Goal: Task Accomplishment & Management: Use online tool/utility

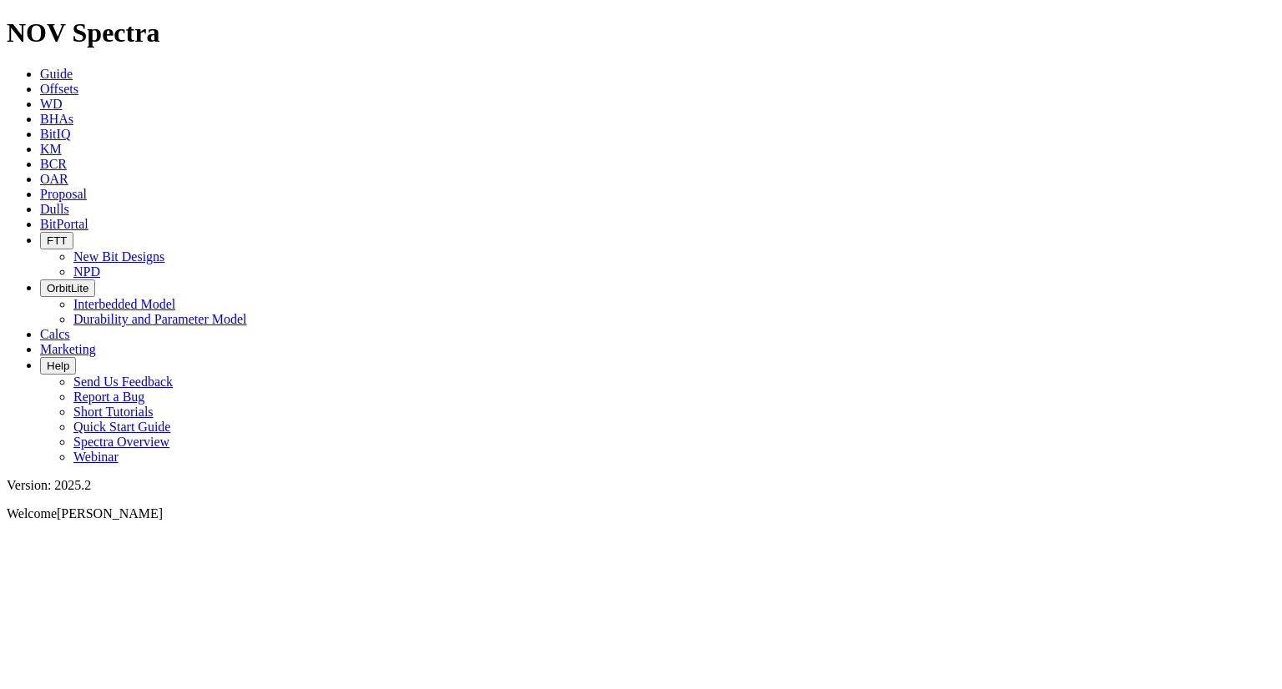
click at [68, 172] on link "OAR" at bounding box center [54, 179] width 28 height 14
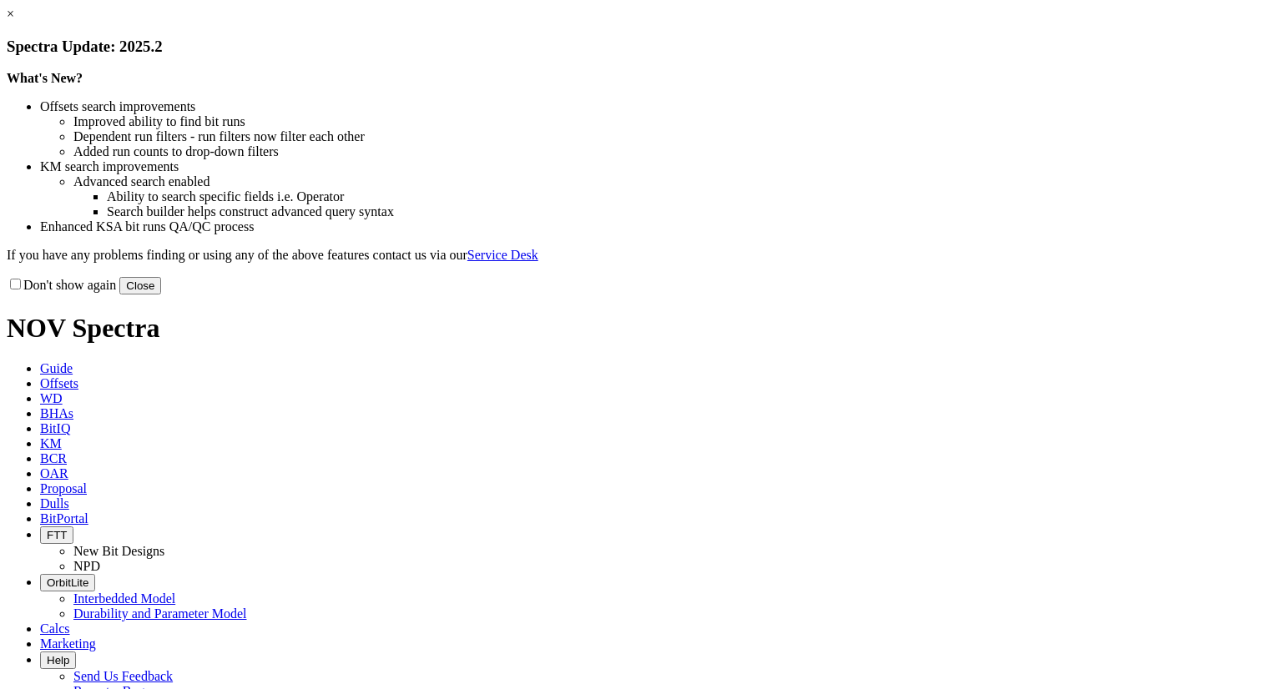
click at [14, 21] on link "×" at bounding box center [11, 14] width 8 height 14
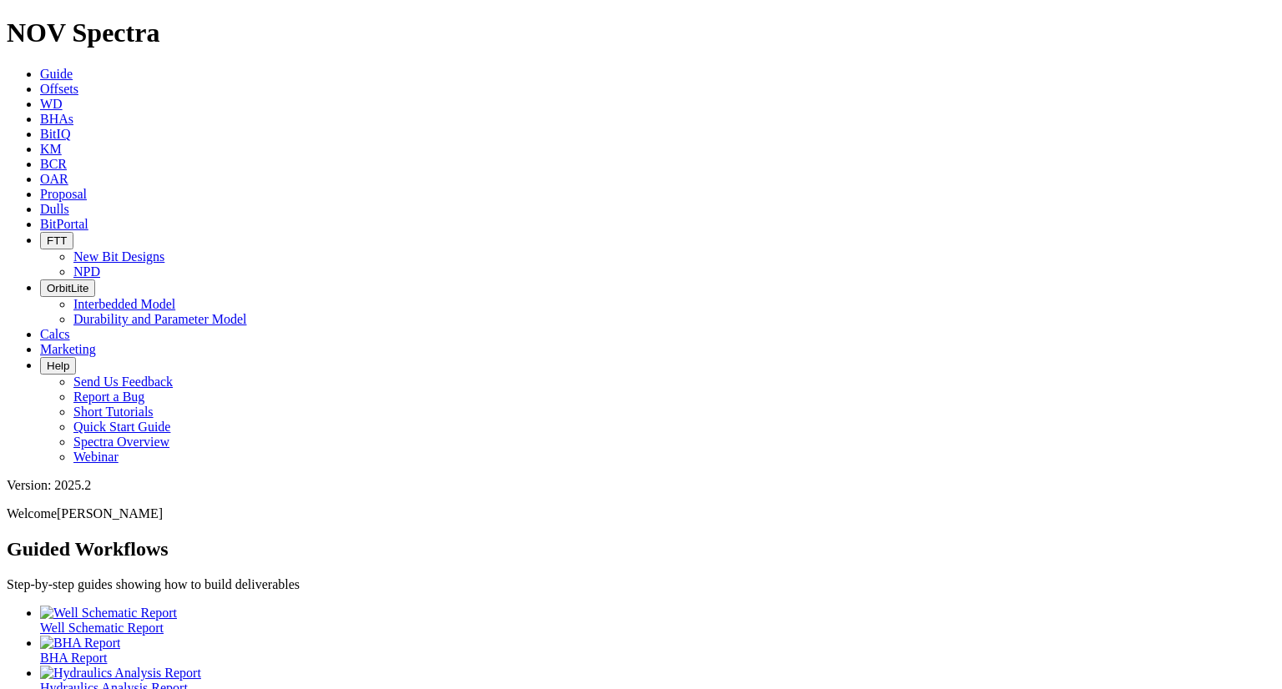
click at [47, 235] on icon "button" at bounding box center [47, 241] width 0 height 13
click at [70, 327] on link "Calcs" at bounding box center [55, 334] width 30 height 14
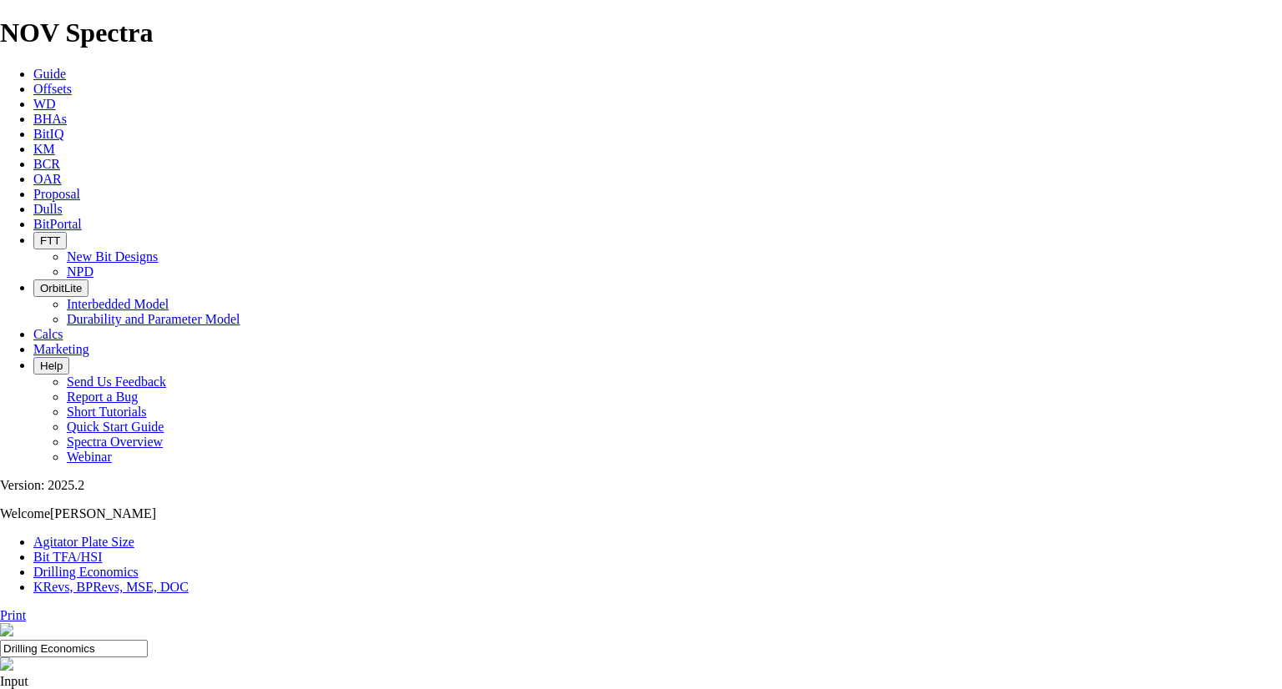
click at [88, 280] on button "OrbitLite" at bounding box center [60, 289] width 55 height 18
click at [33, 217] on icon at bounding box center [33, 224] width 0 height 14
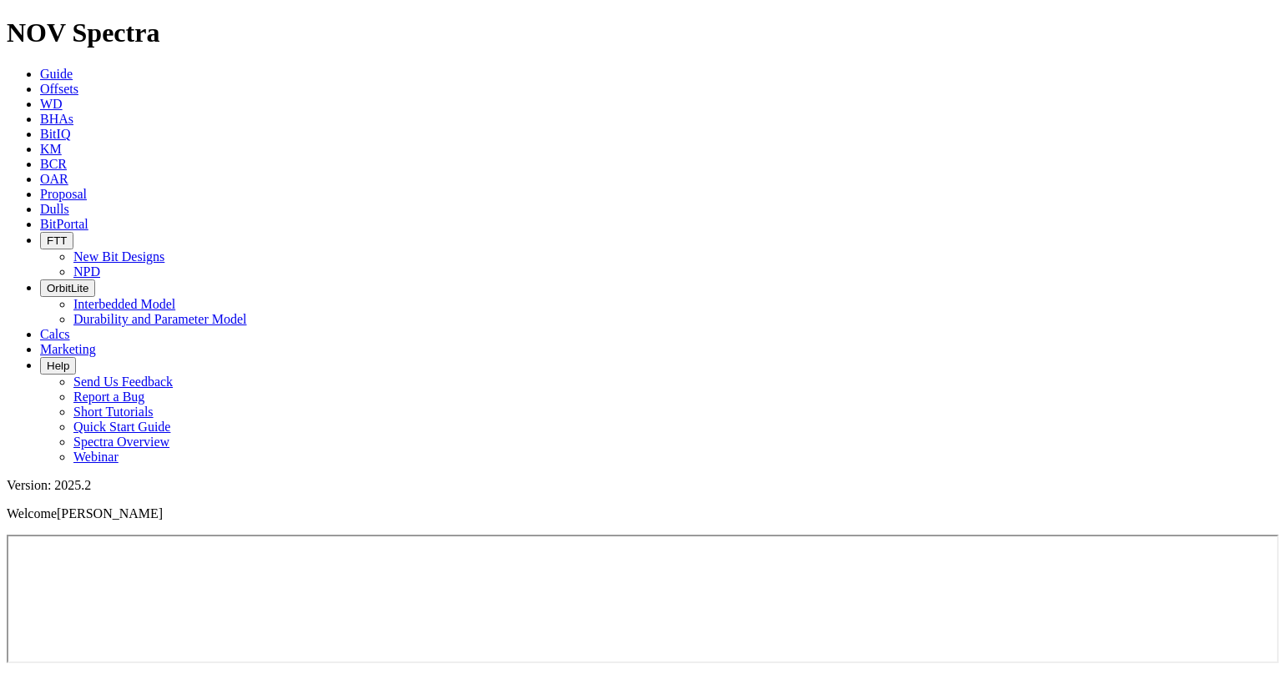
click at [87, 187] on span "Proposal" at bounding box center [63, 194] width 47 height 14
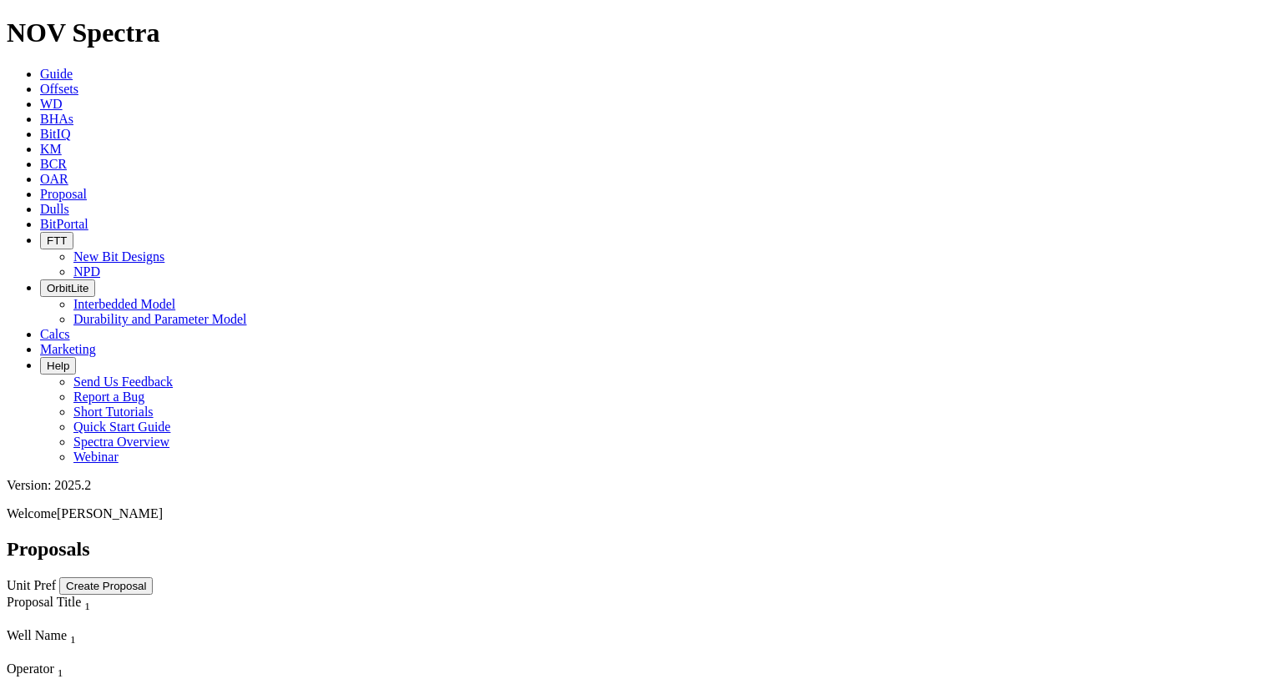
click at [68, 172] on span "OAR" at bounding box center [54, 179] width 28 height 14
click at [67, 157] on link "BCR" at bounding box center [53, 164] width 27 height 14
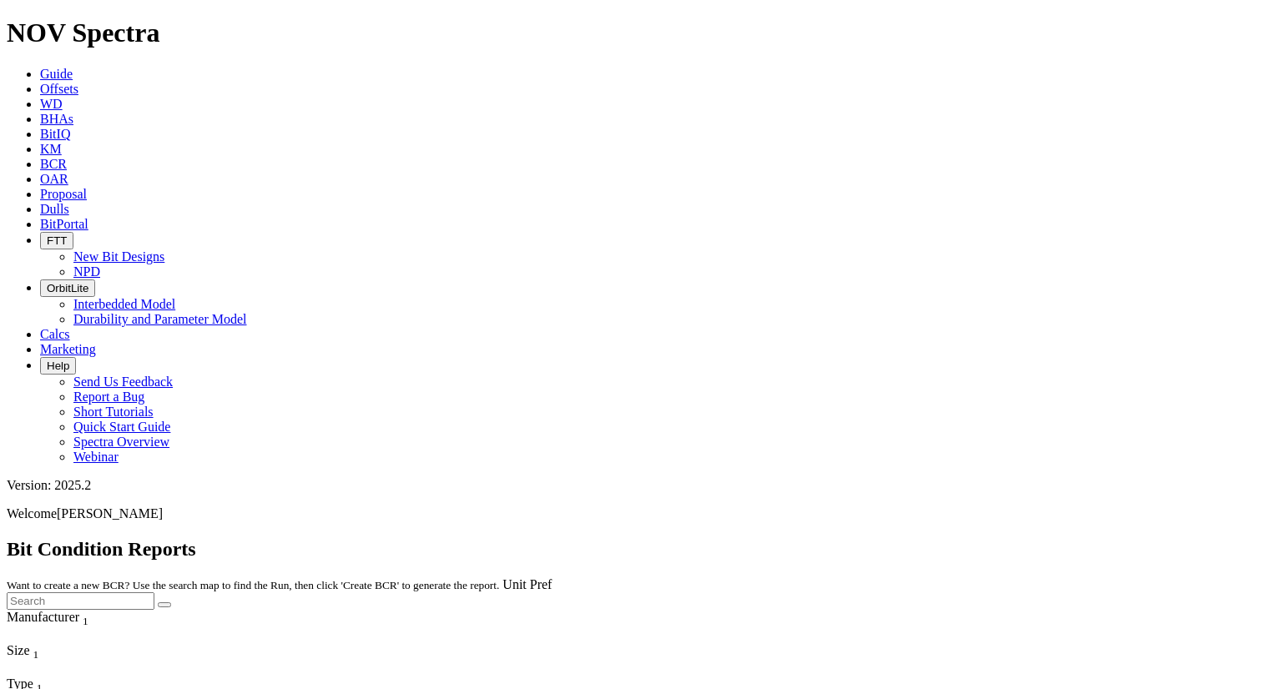
click at [73, 112] on span "BHAs" at bounding box center [56, 119] width 33 height 14
click at [178, 659] on div "Example BHA" at bounding box center [317, 666] width 620 height 15
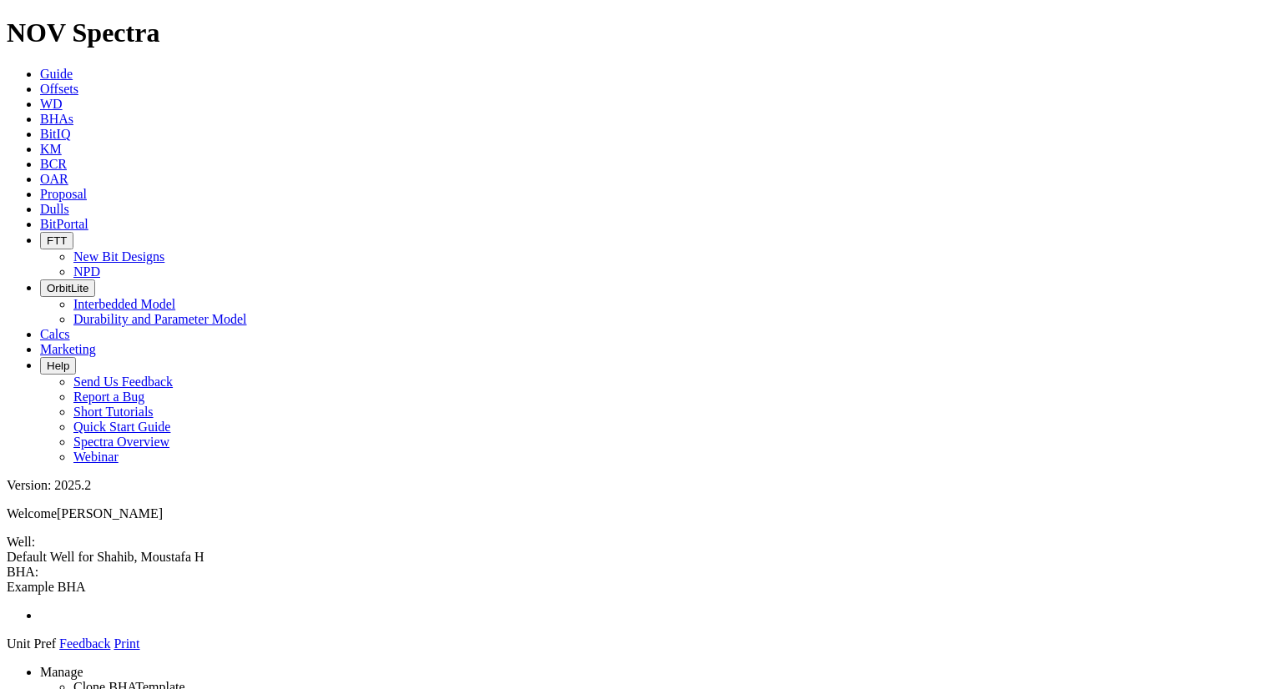
click at [7, 652] on span at bounding box center [7, 652] width 0 height 0
click at [7, 580] on span at bounding box center [7, 580] width 0 height 0
drag, startPoint x: 832, startPoint y: 415, endPoint x: 830, endPoint y: 336, distance: 78.5
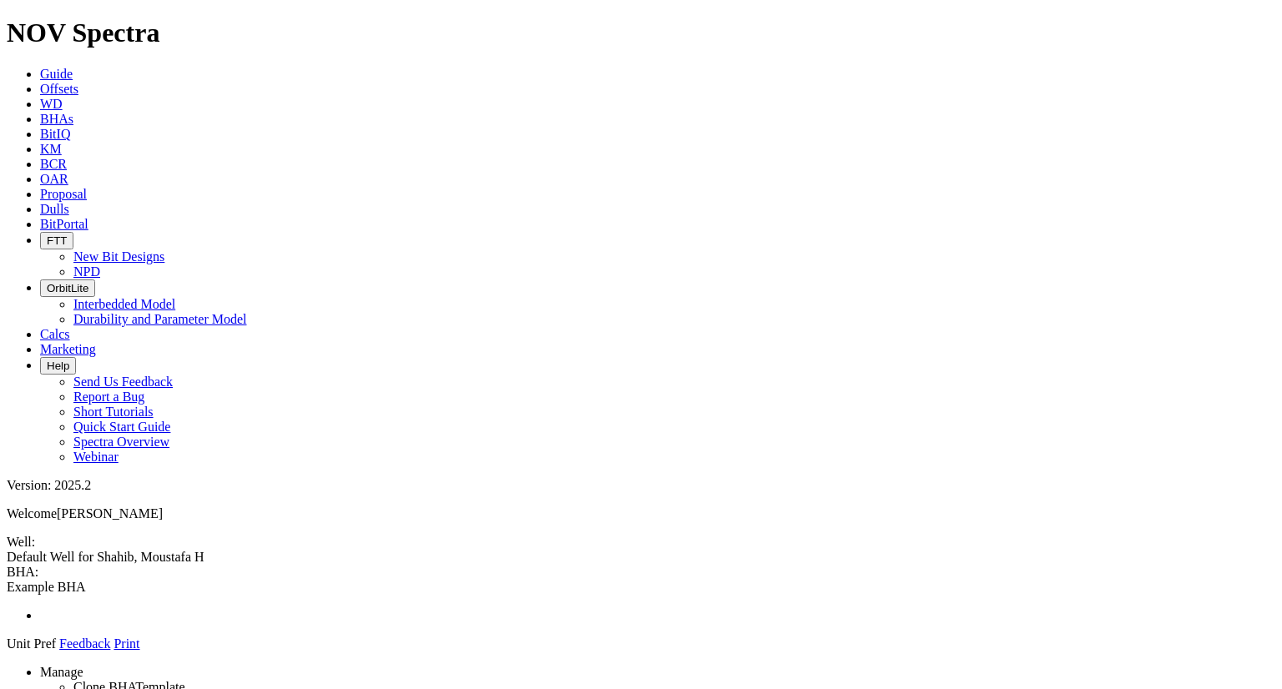
click at [40, 112] on icon at bounding box center [40, 119] width 0 height 14
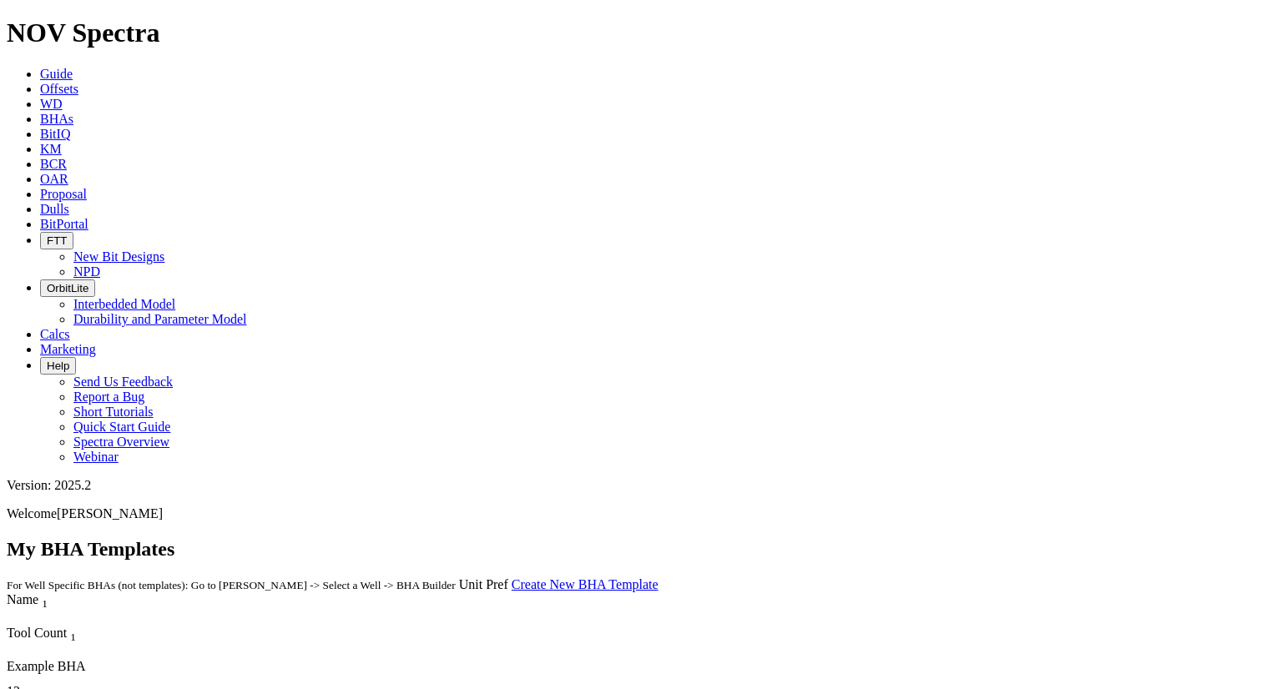
click at [658, 578] on link "Create New BHA Template" at bounding box center [585, 585] width 147 height 14
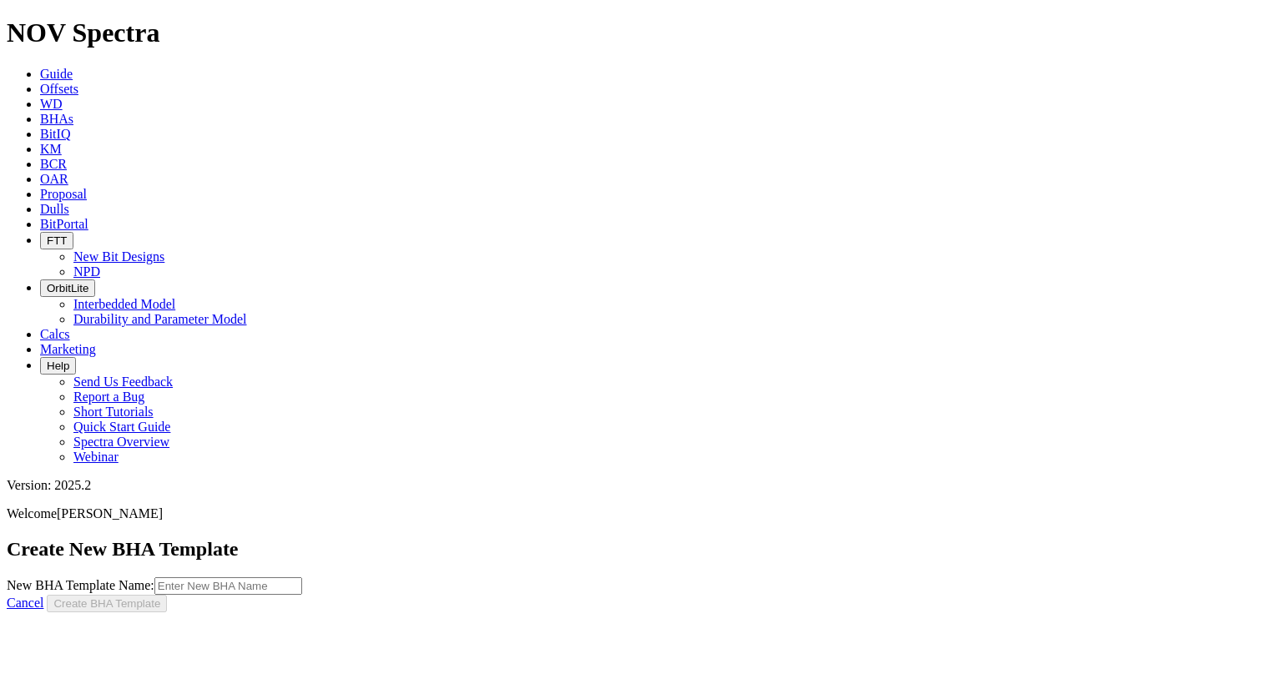
click at [302, 578] on input "New BHA Template Name:" at bounding box center [228, 587] width 148 height 18
click at [302, 578] on input "KU" at bounding box center [228, 587] width 148 height 18
type input "KUDO"
click at [167, 595] on button "Create BHA Template" at bounding box center [107, 604] width 120 height 18
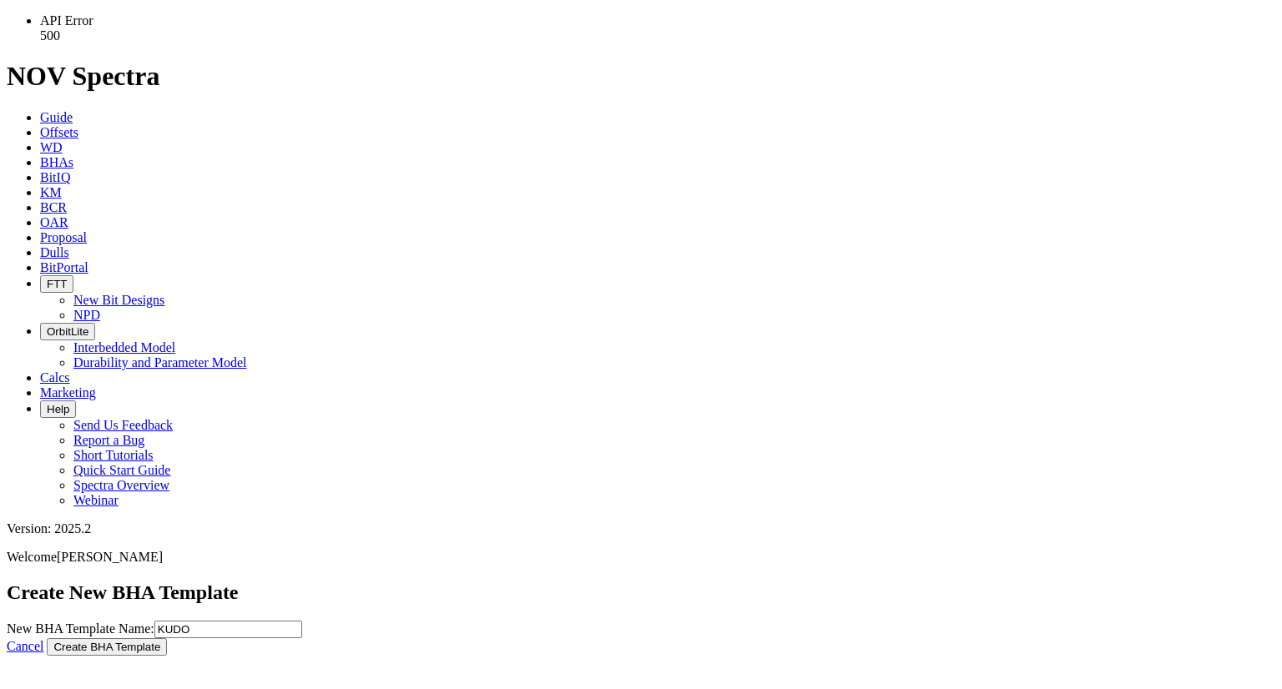
click at [43, 639] on link "Cancel" at bounding box center [25, 646] width 37 height 14
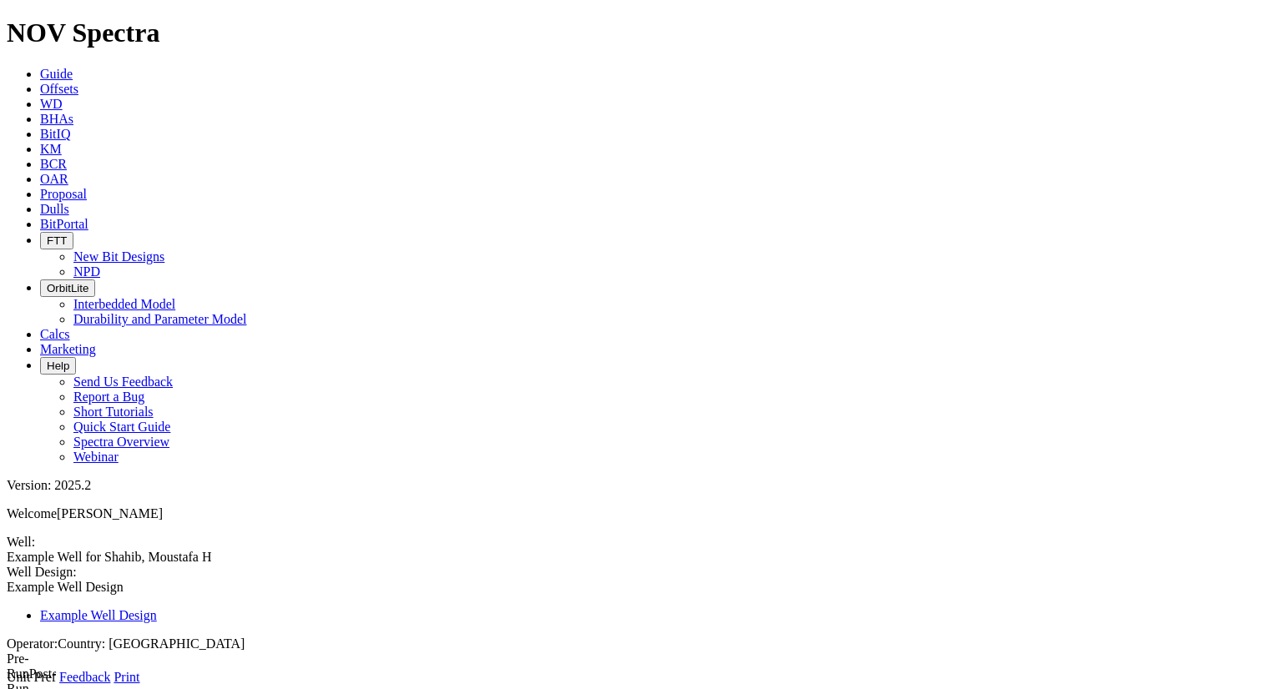
click at [7, 685] on icon at bounding box center [7, 685] width 0 height 0
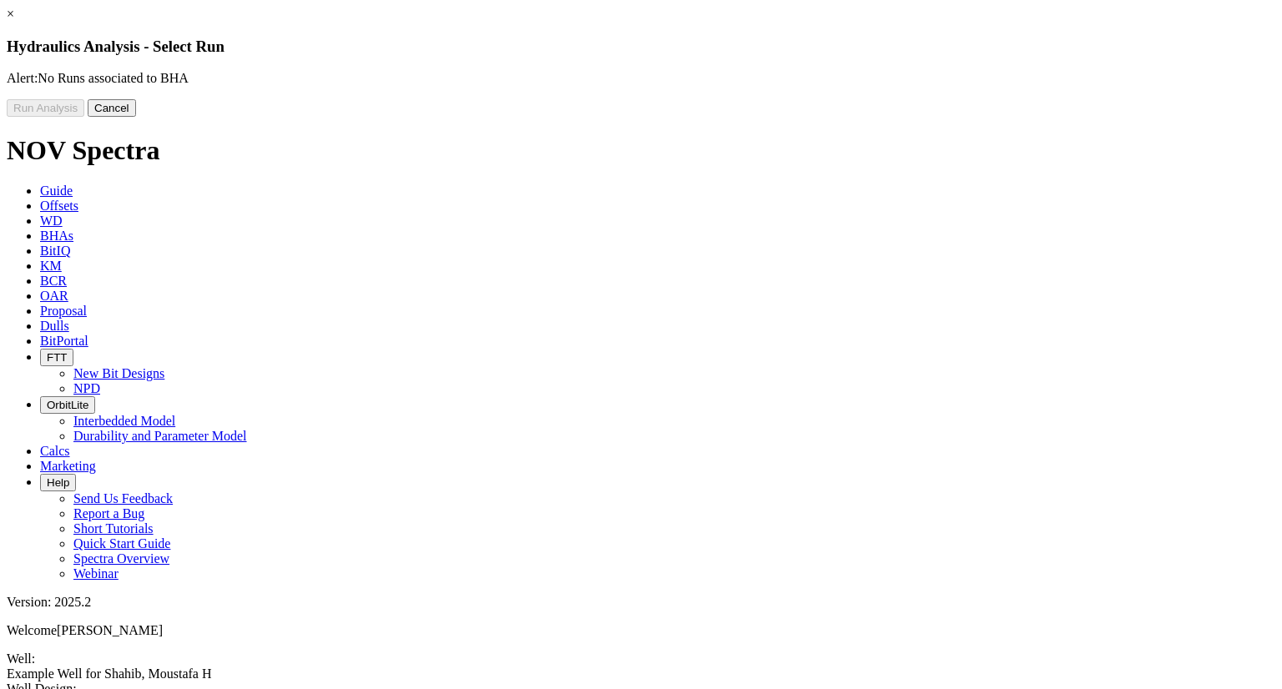
click at [136, 117] on button "Cancel" at bounding box center [112, 108] width 48 height 18
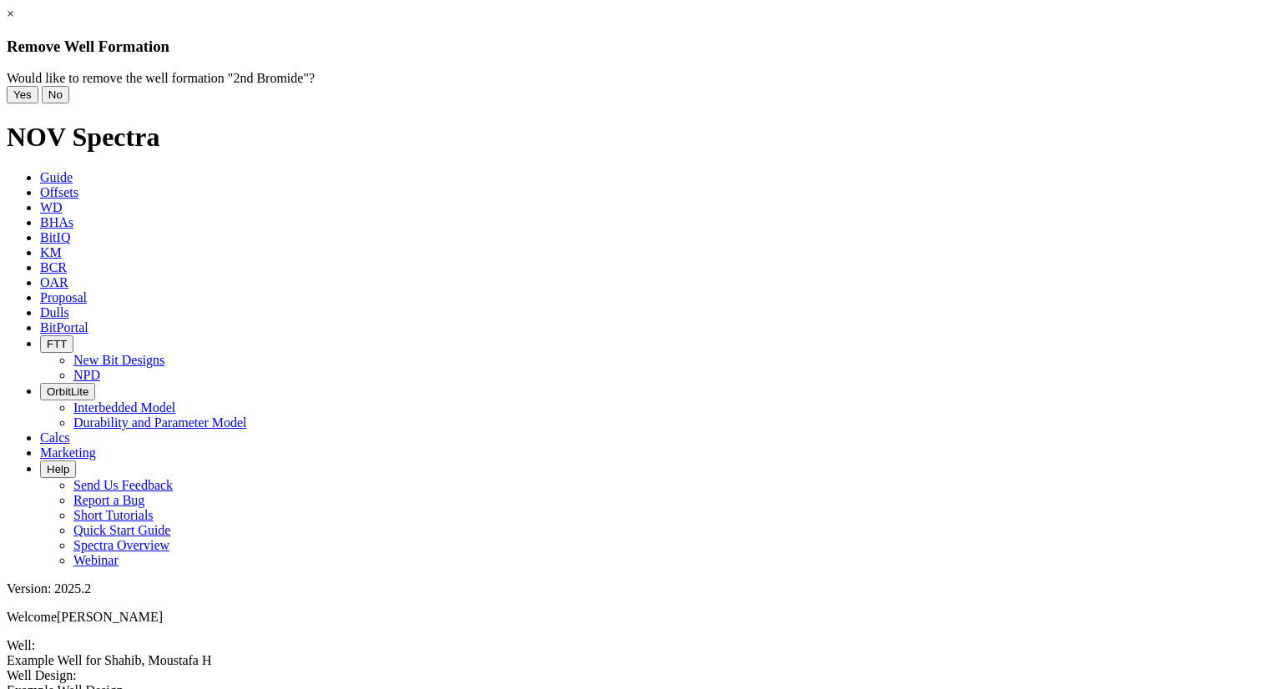
click at [69, 103] on button "No" at bounding box center [56, 95] width 28 height 18
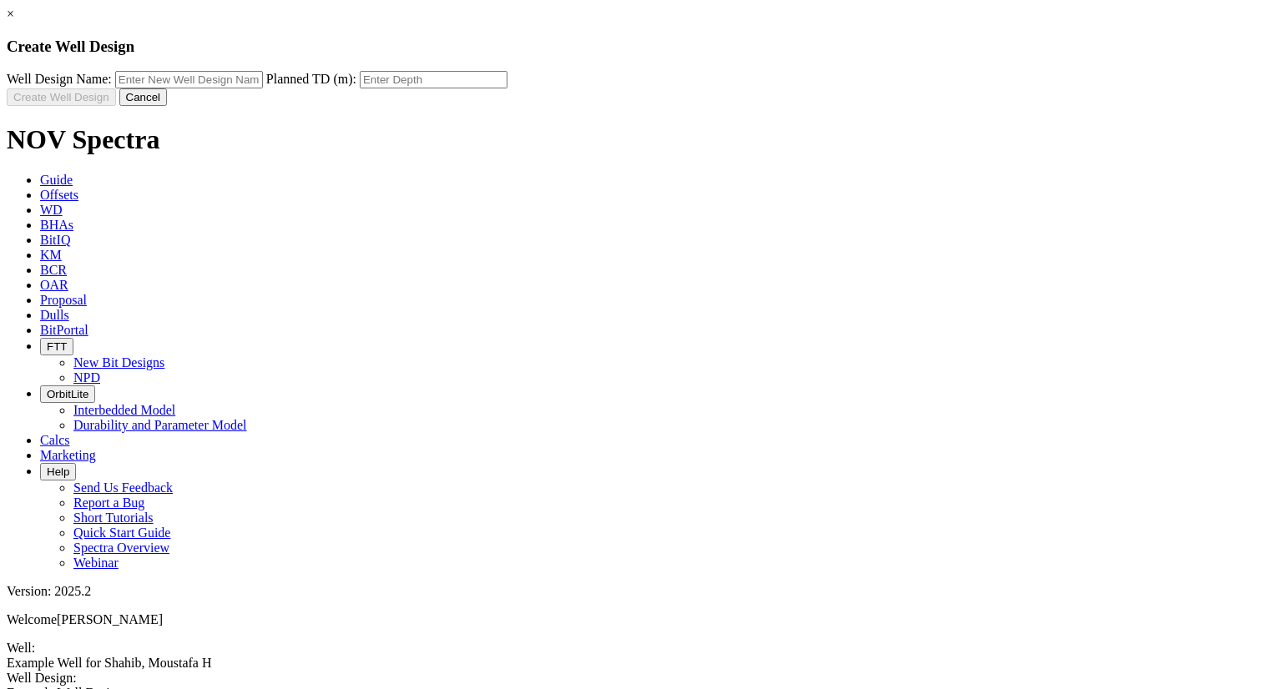
click at [263, 88] on input "text" at bounding box center [189, 80] width 148 height 18
type input "KUDO"
click at [507, 88] on input "text" at bounding box center [434, 80] width 148 height 18
type input "3774"
click at [116, 106] on button "Create Well Design" at bounding box center [61, 97] width 109 height 18
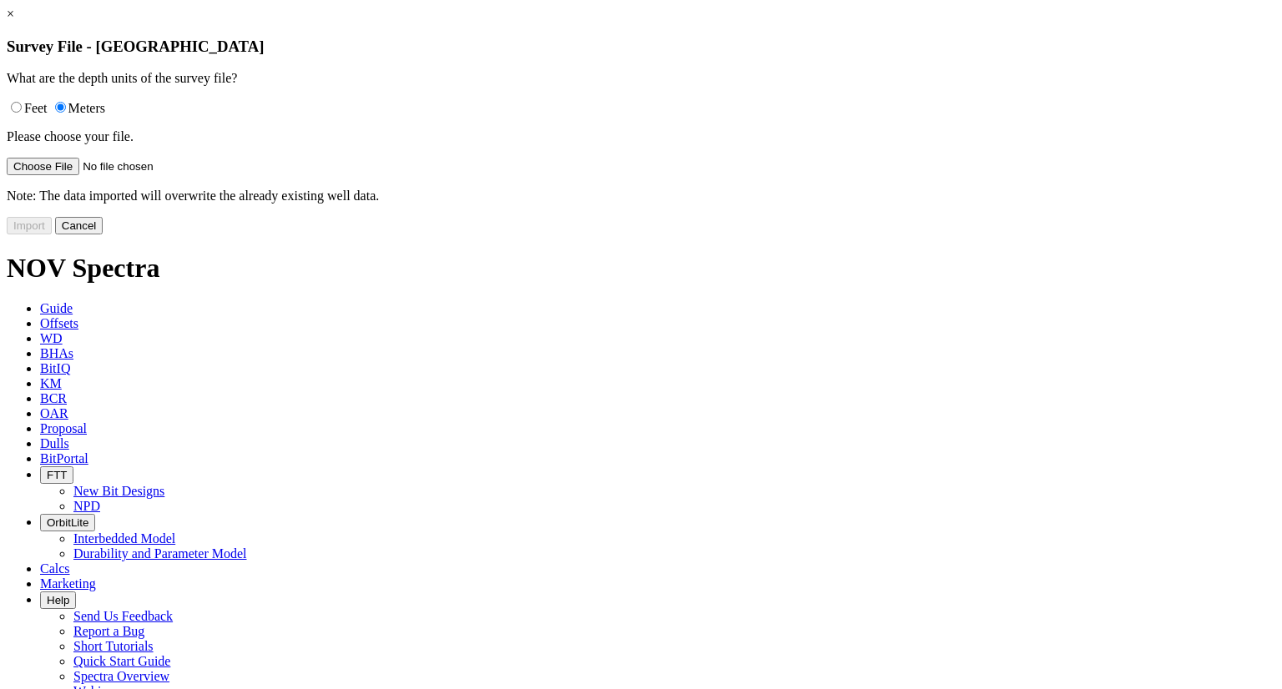
click at [48, 115] on label "Feet" at bounding box center [27, 108] width 41 height 14
click at [22, 113] on input "Feet" at bounding box center [16, 107] width 11 height 11
radio input "true"
click at [105, 115] on label "Meters" at bounding box center [78, 108] width 54 height 14
click at [66, 113] on input "Meters" at bounding box center [60, 107] width 11 height 11
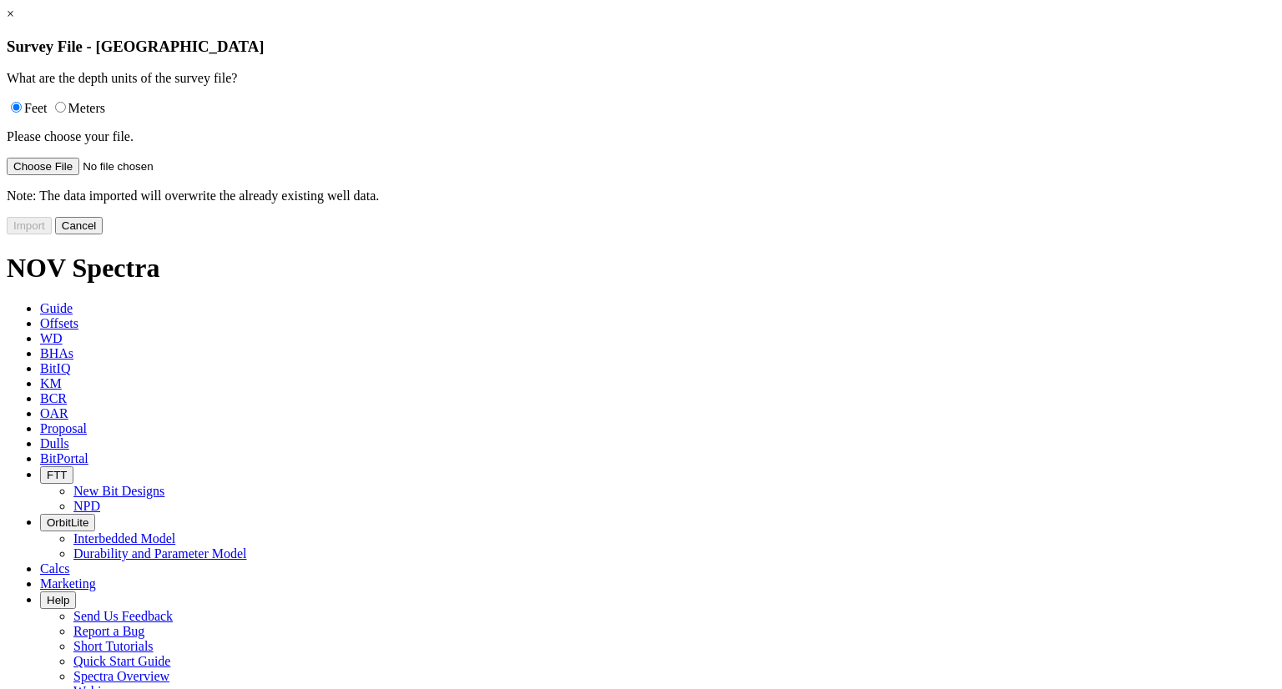
radio input "true"
radio input "false"
click at [218, 175] on input "file" at bounding box center [112, 167] width 211 height 18
type input "C:\fakepath\Offset well deviation full .csv"
click at [52, 235] on button "Import" at bounding box center [29, 226] width 45 height 18
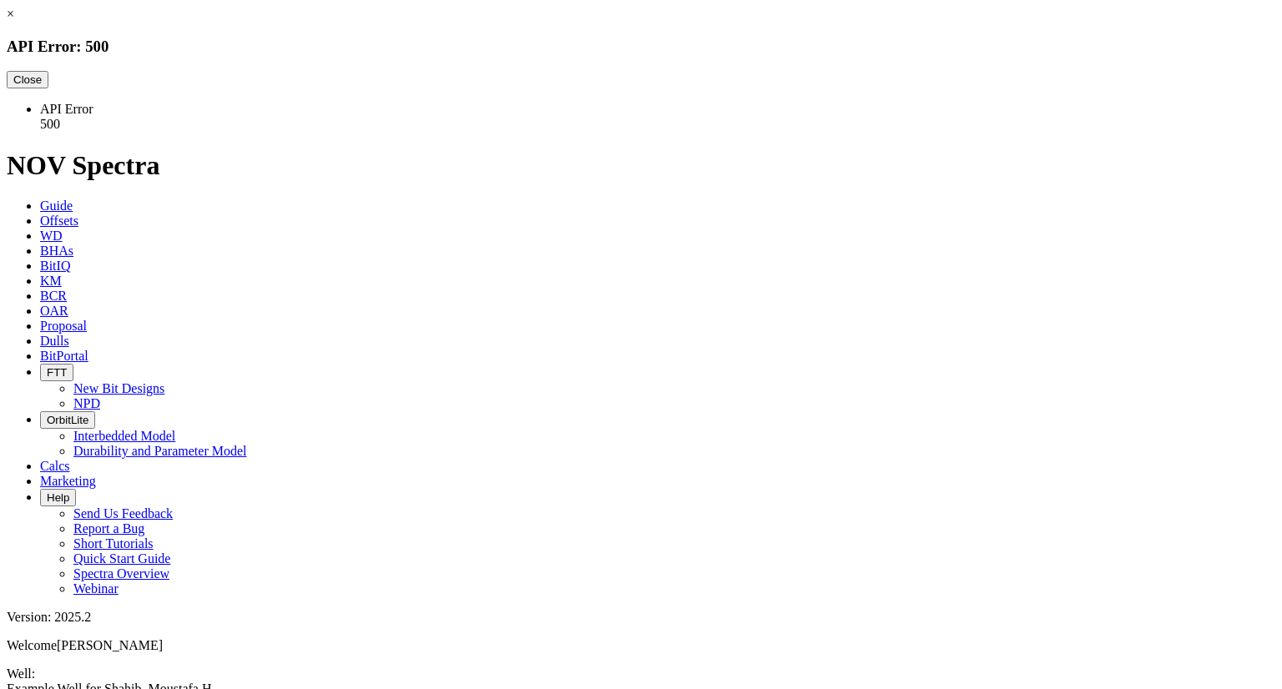
click at [48, 88] on button "Close" at bounding box center [28, 80] width 42 height 18
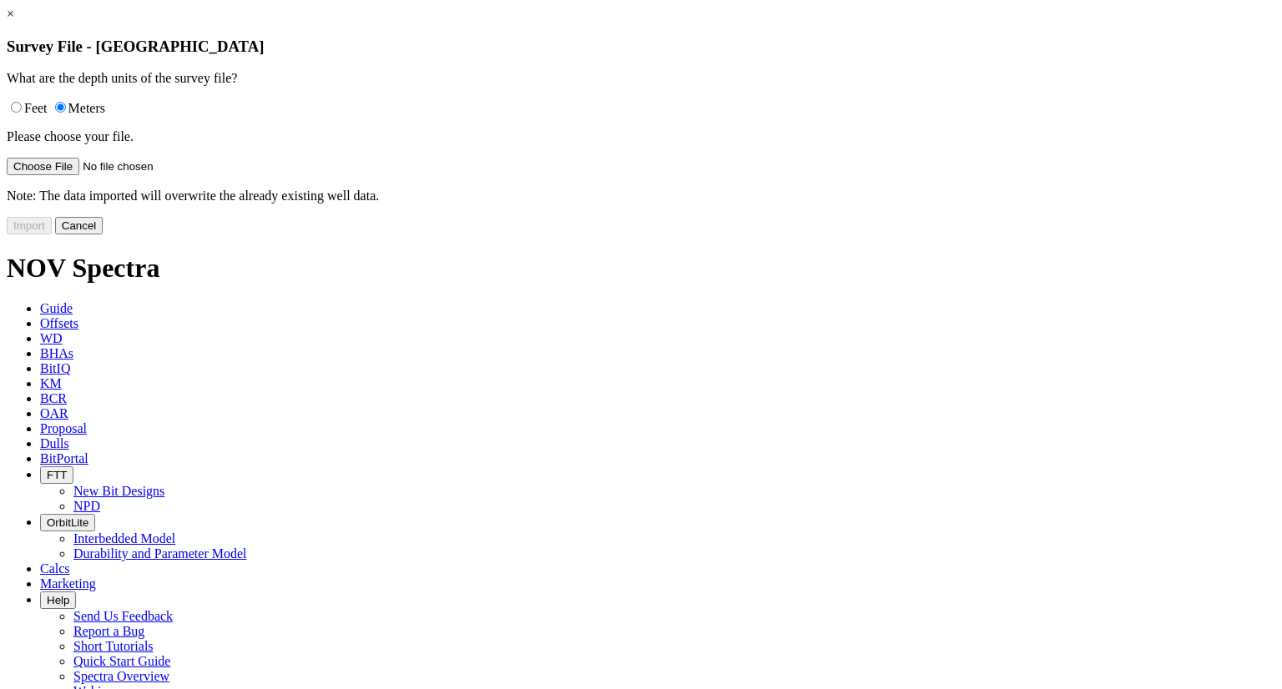
click at [218, 175] on input "file" at bounding box center [112, 167] width 211 height 18
click at [14, 21] on link "×" at bounding box center [11, 14] width 8 height 14
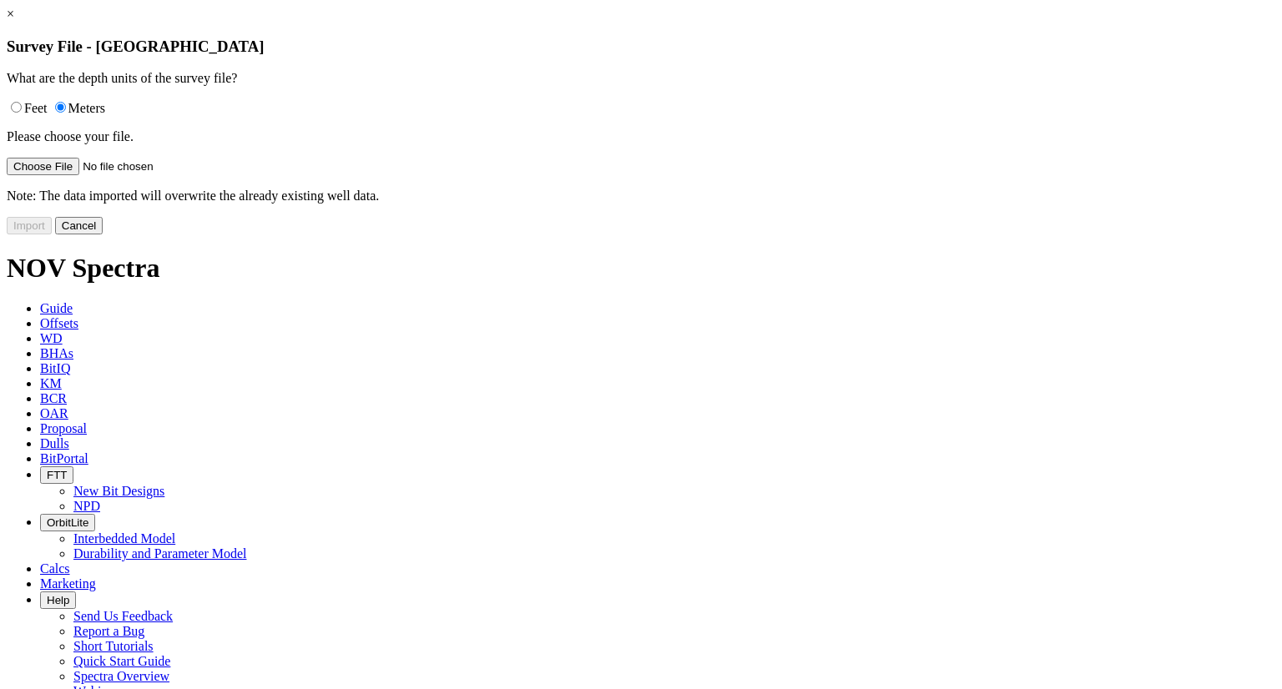
click at [218, 175] on input "file" at bounding box center [112, 167] width 211 height 18
type input "C:\fakepath\Offset well deviation spectra .csv"
click at [52, 235] on button "Import" at bounding box center [29, 226] width 45 height 18
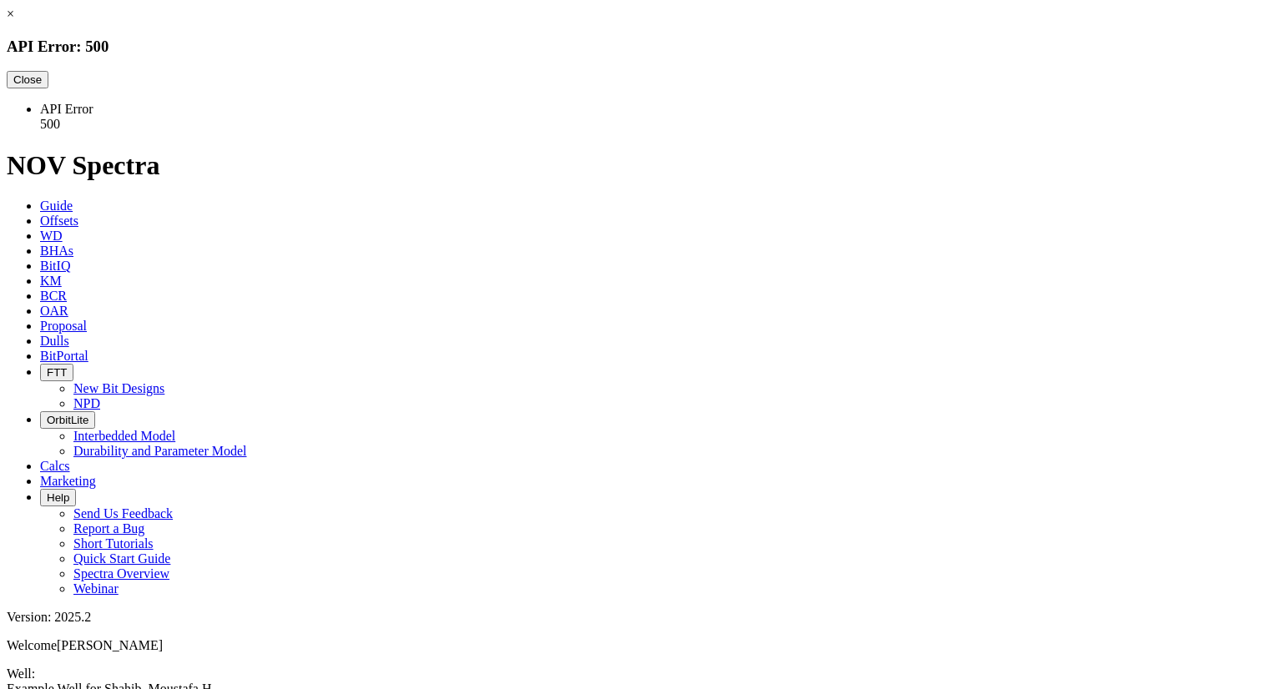
click at [48, 88] on button "Close" at bounding box center [28, 80] width 42 height 18
